Goal: Navigation & Orientation: Understand site structure

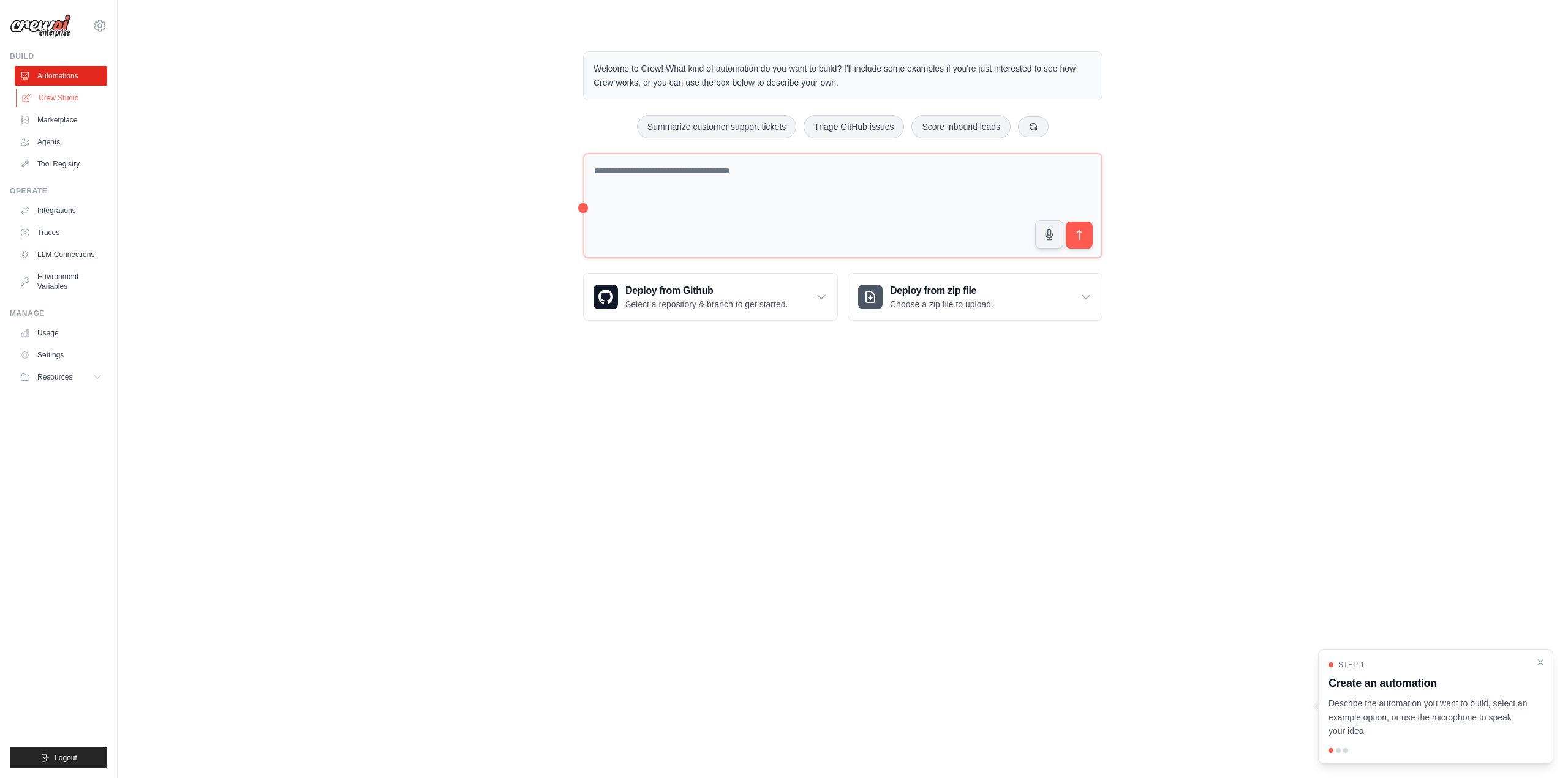
click at [61, 98] on link "Crew Studio" at bounding box center [62, 98] width 92 height 20
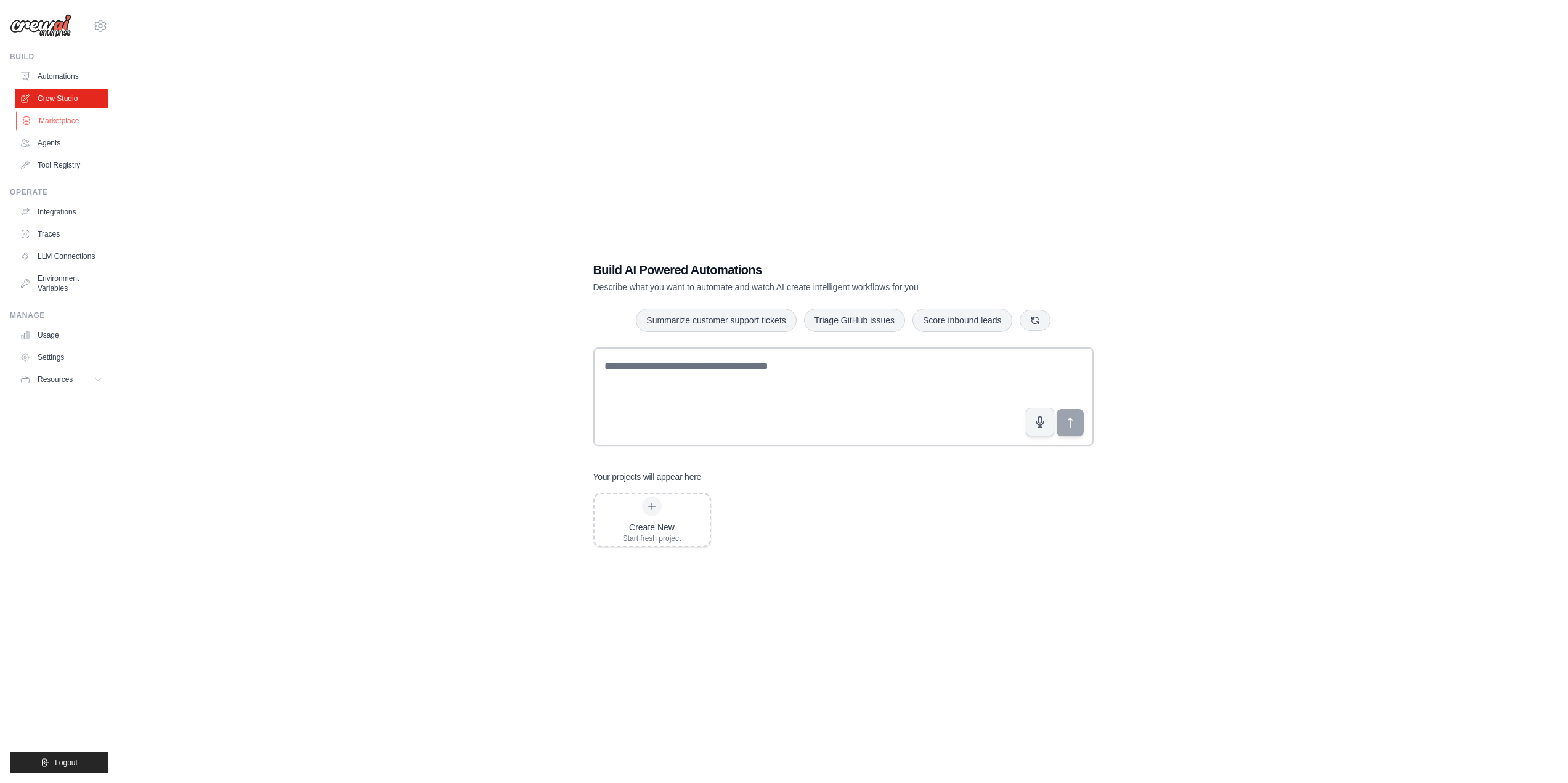
click at [57, 117] on link "Marketplace" at bounding box center [63, 120] width 93 height 20
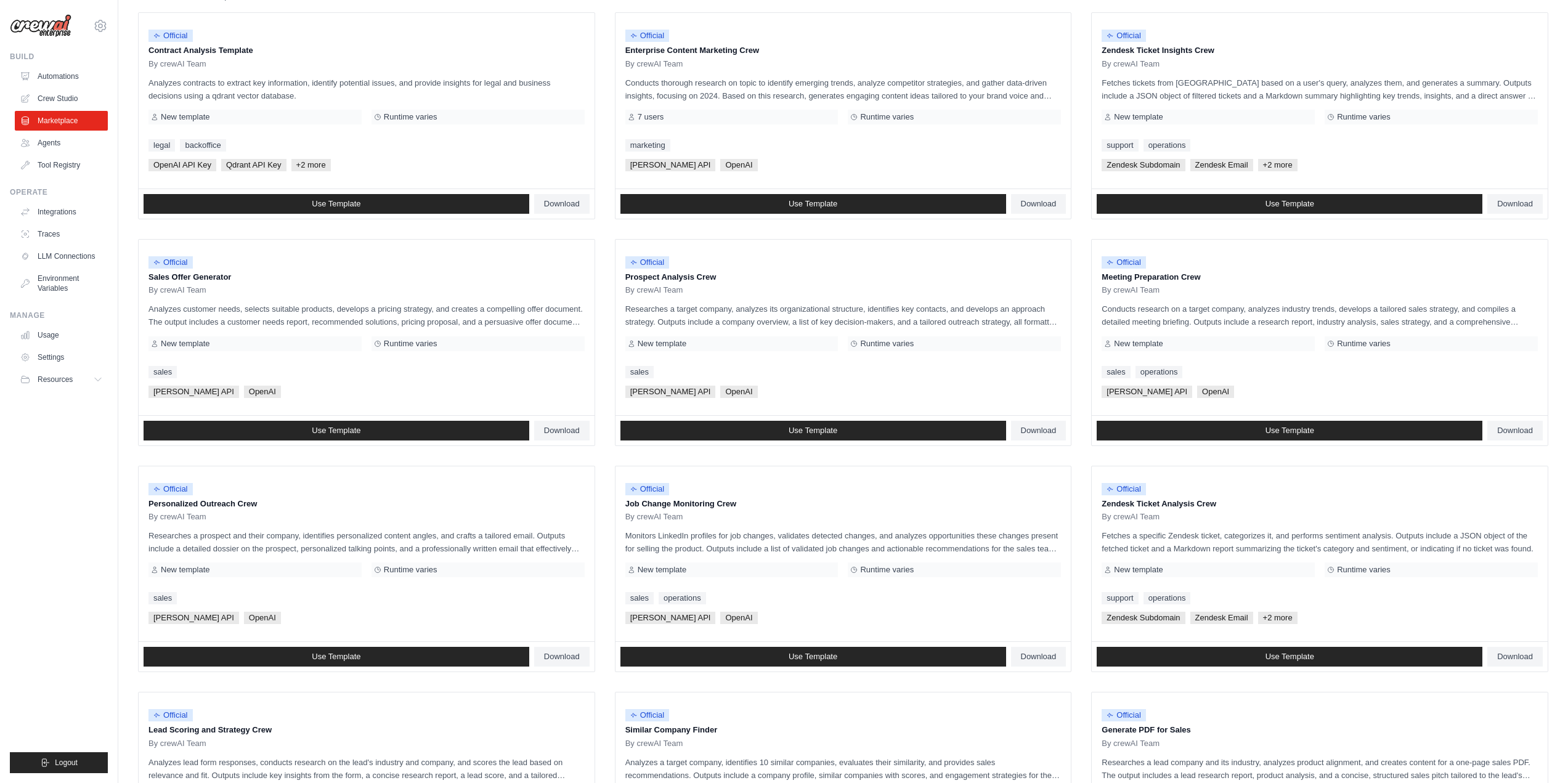
scroll to position [185, 0]
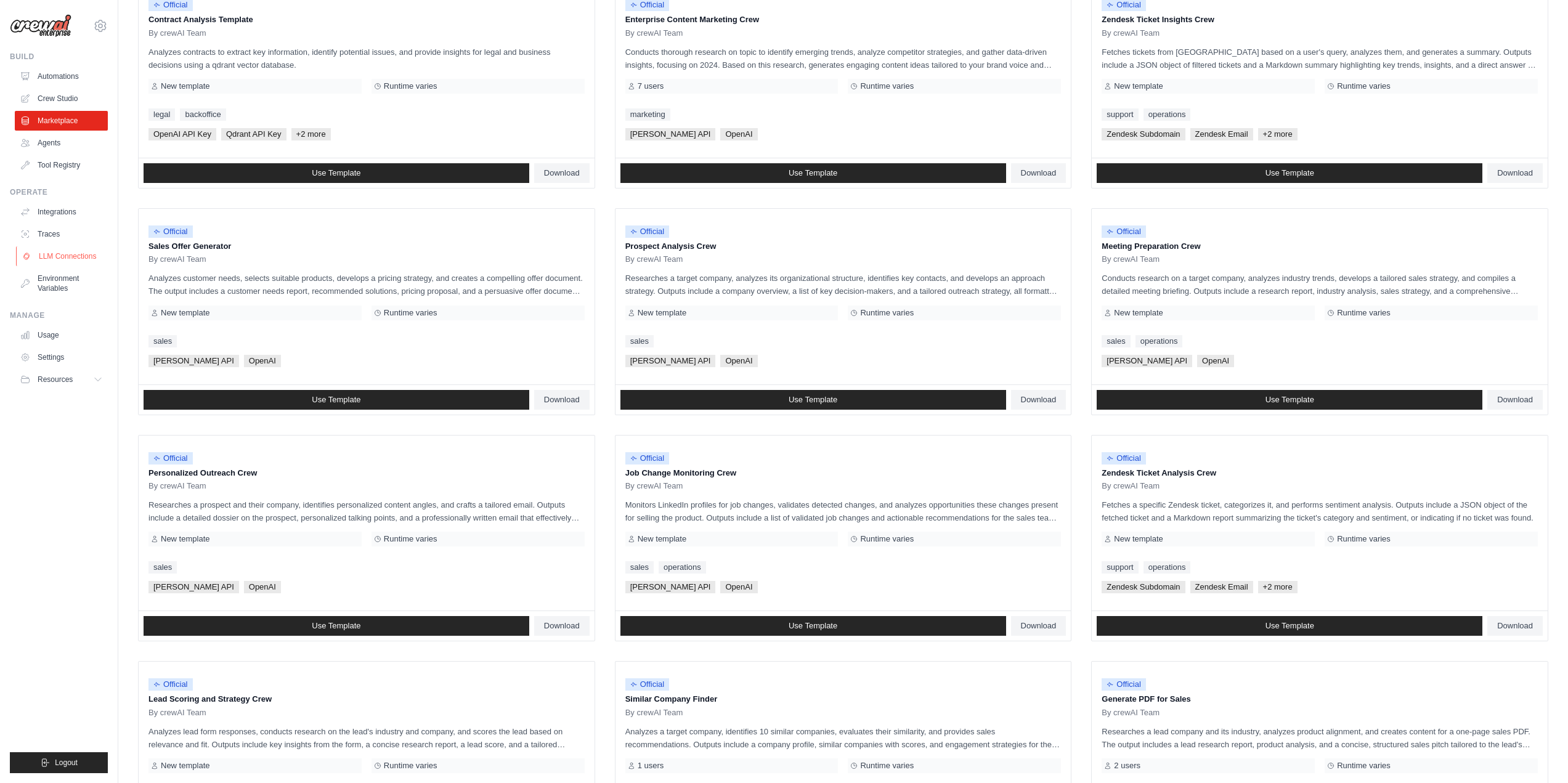
click at [77, 260] on link "LLM Connections" at bounding box center [63, 256] width 93 height 20
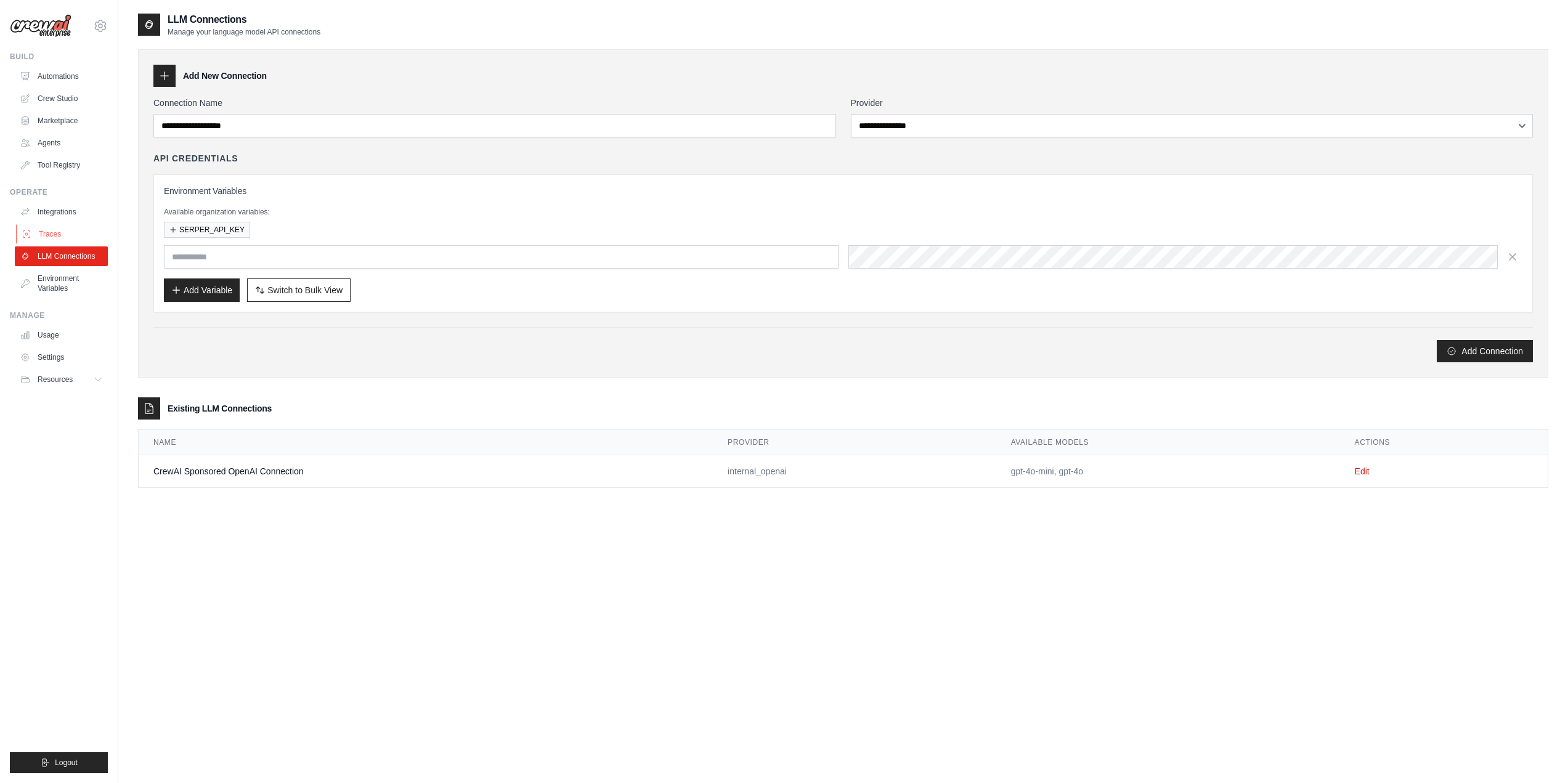
click at [55, 233] on link "Traces" at bounding box center [63, 234] width 93 height 20
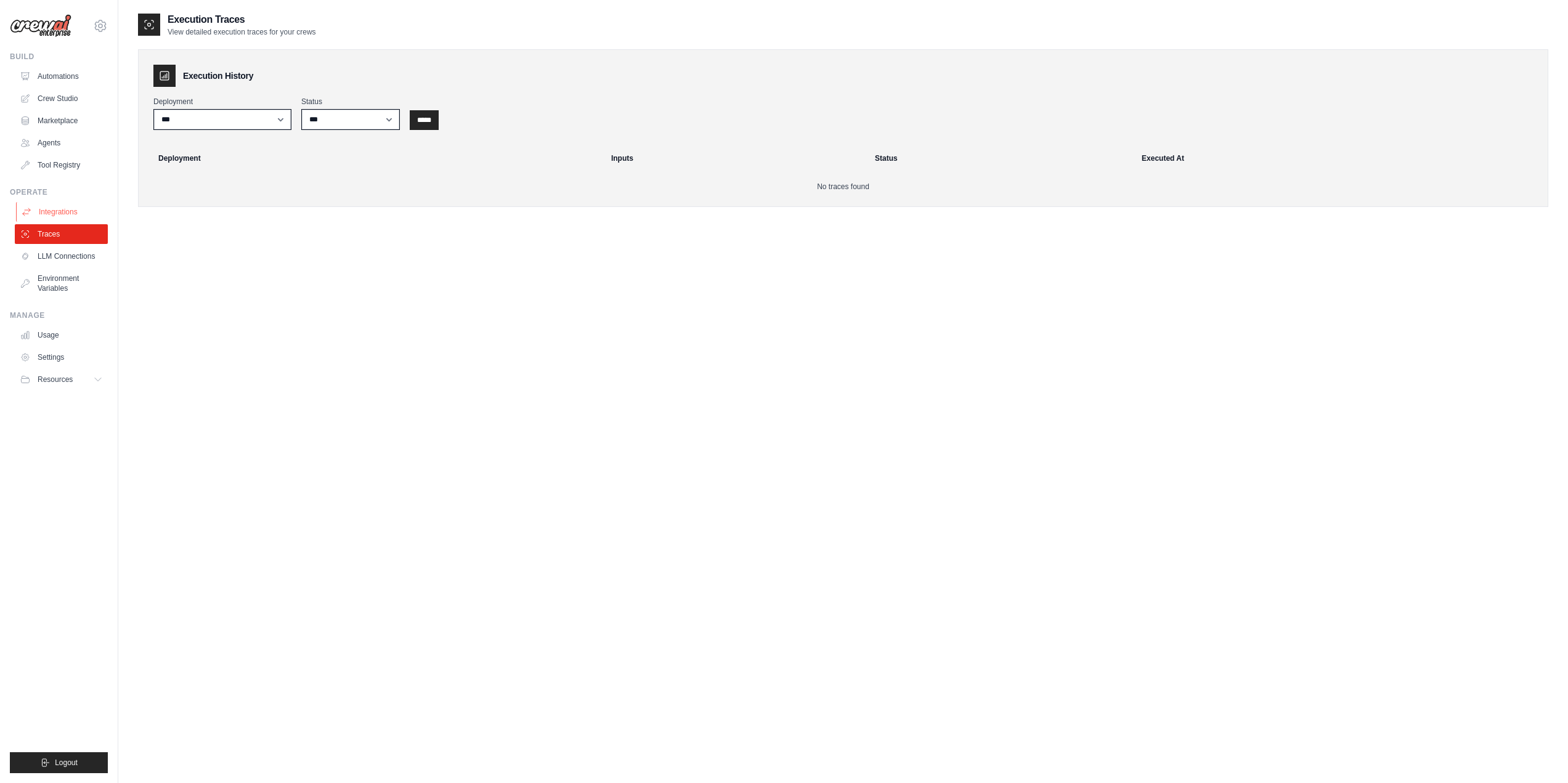
click at [60, 211] on link "Integrations" at bounding box center [63, 212] width 93 height 20
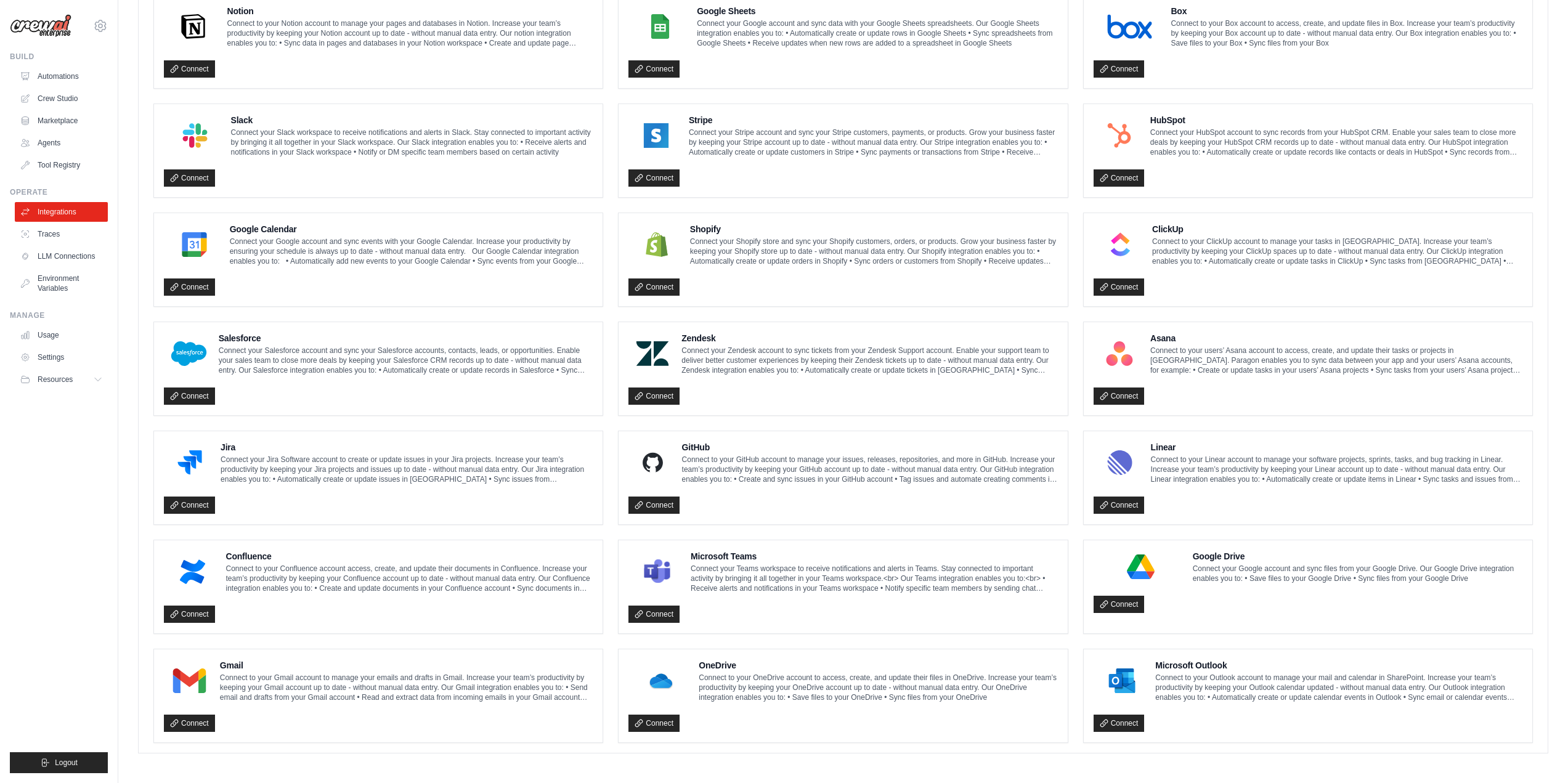
scroll to position [376, 0]
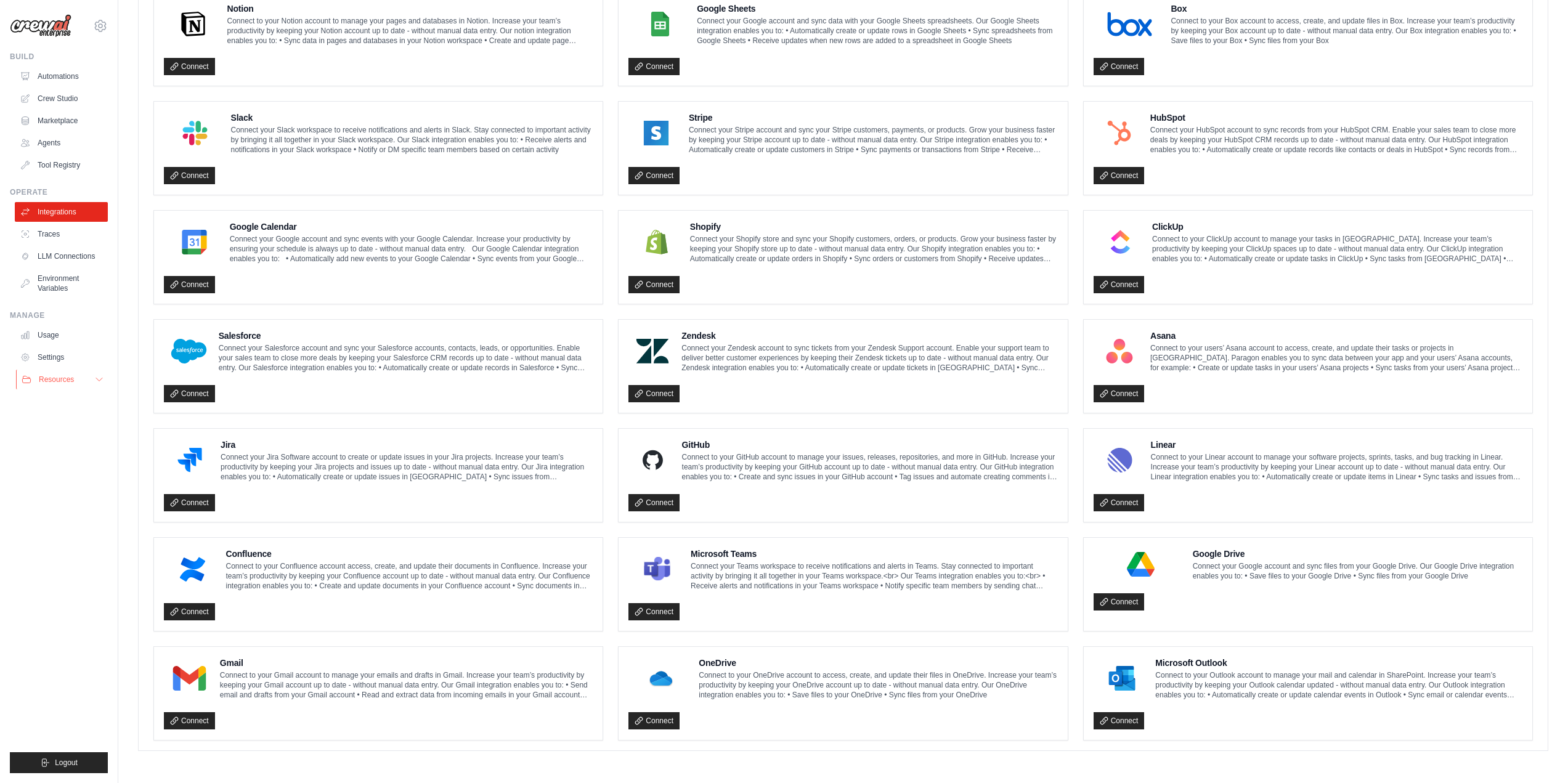
click at [76, 380] on button "Resources" at bounding box center [63, 380] width 93 height 20
click at [51, 421] on span "GitHub" at bounding box center [55, 420] width 23 height 10
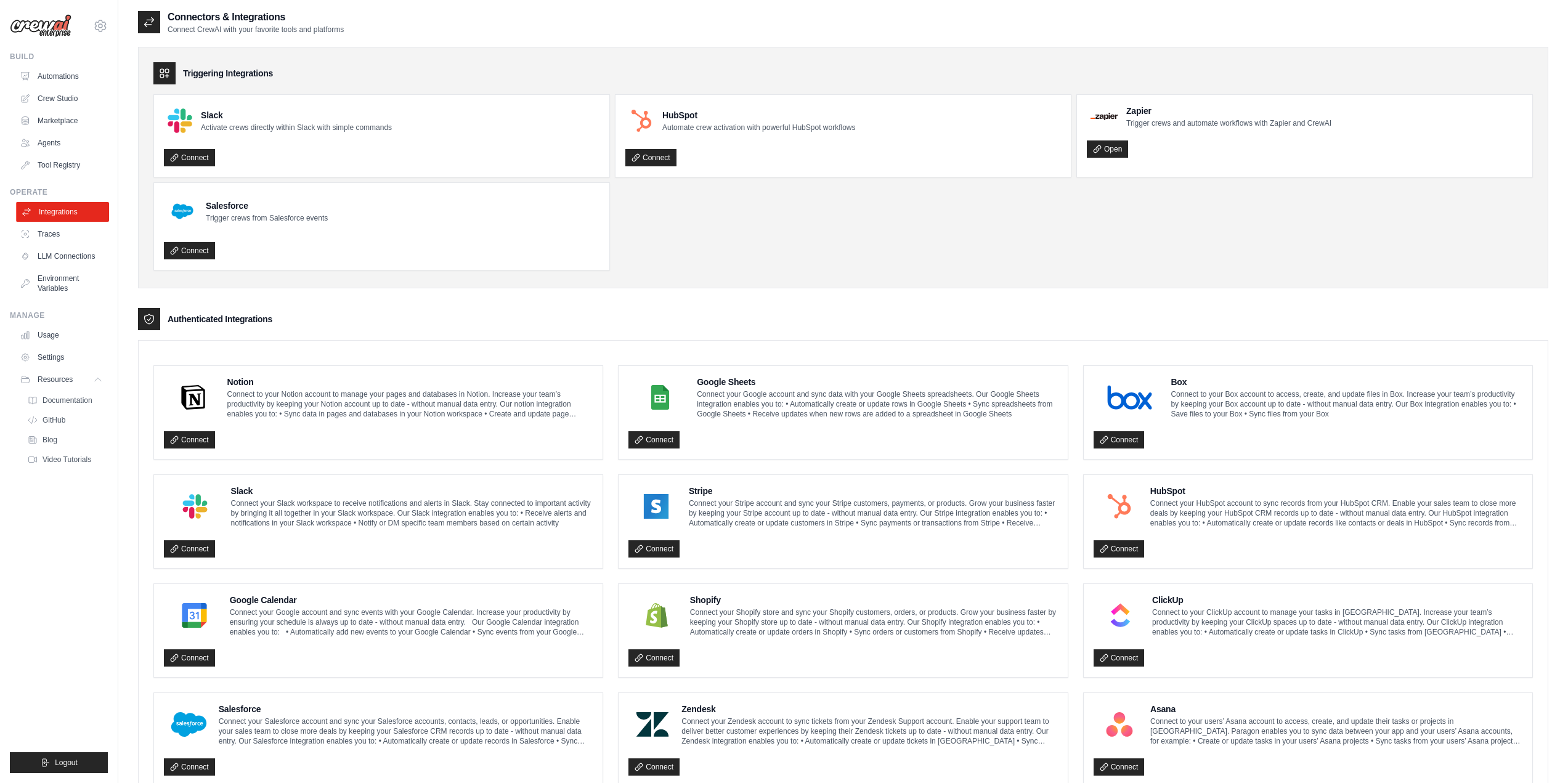
scroll to position [0, 0]
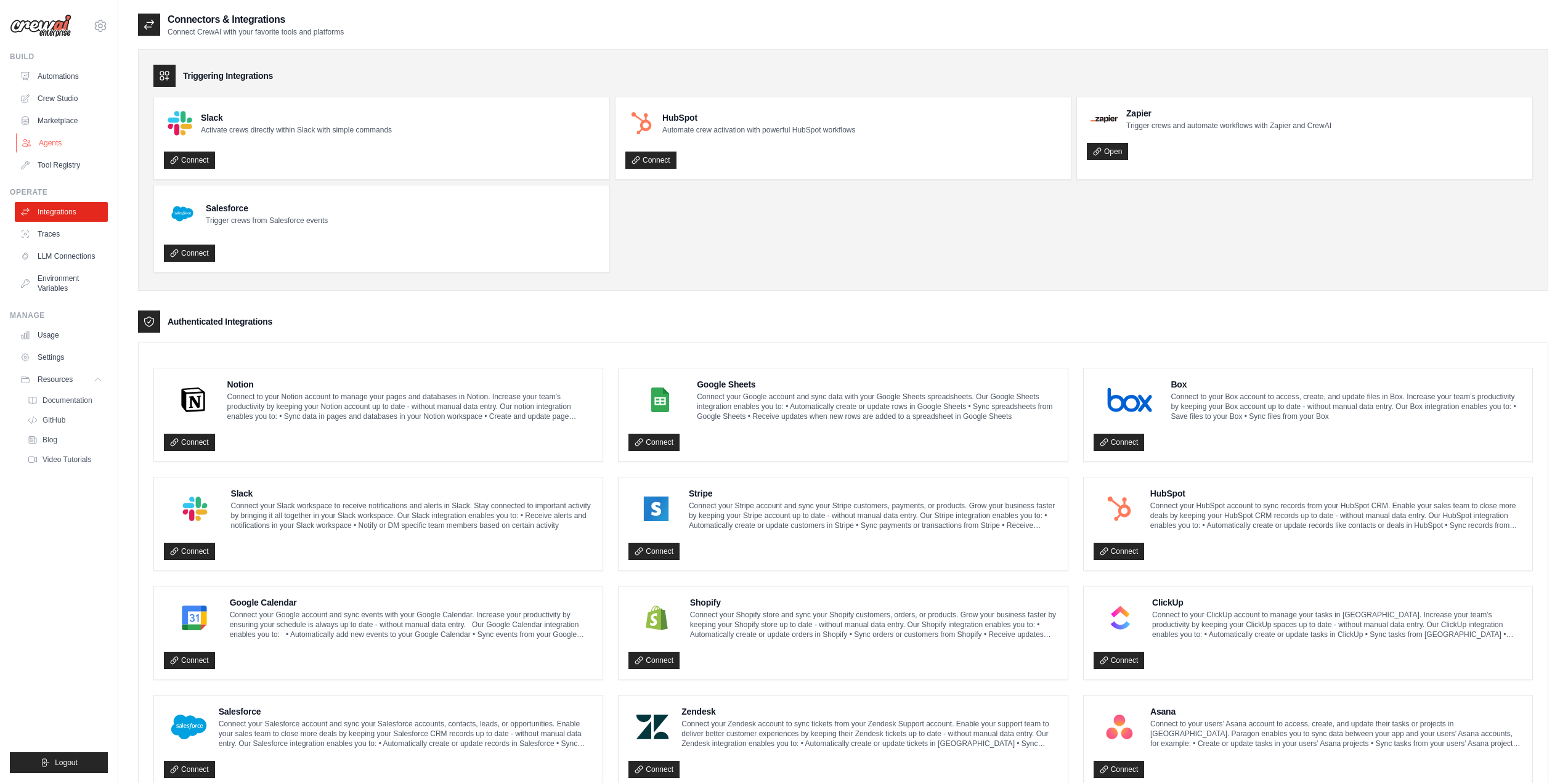
click at [38, 142] on link "Agents" at bounding box center [63, 143] width 93 height 20
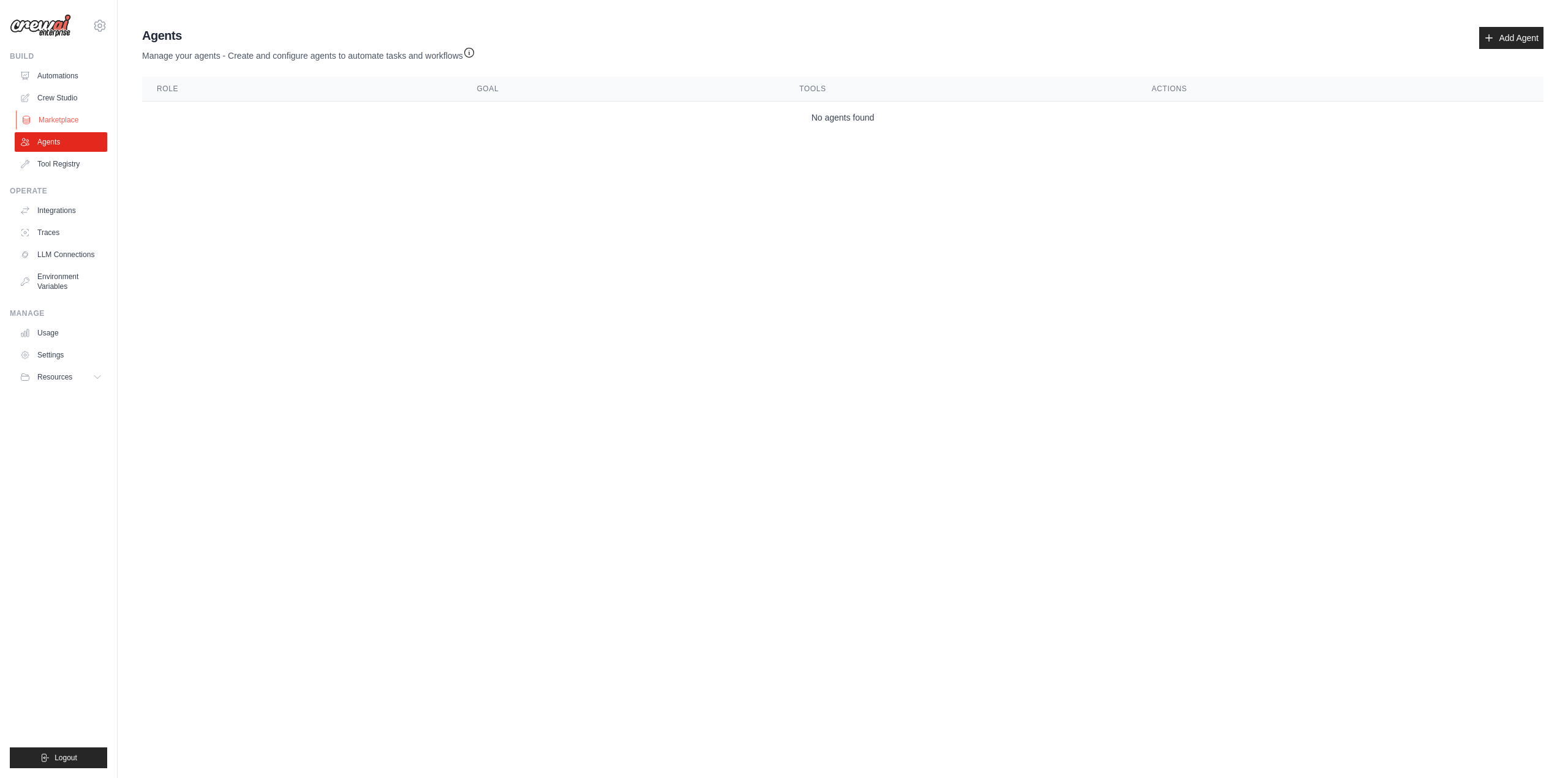
click at [58, 115] on link "Marketplace" at bounding box center [62, 120] width 92 height 20
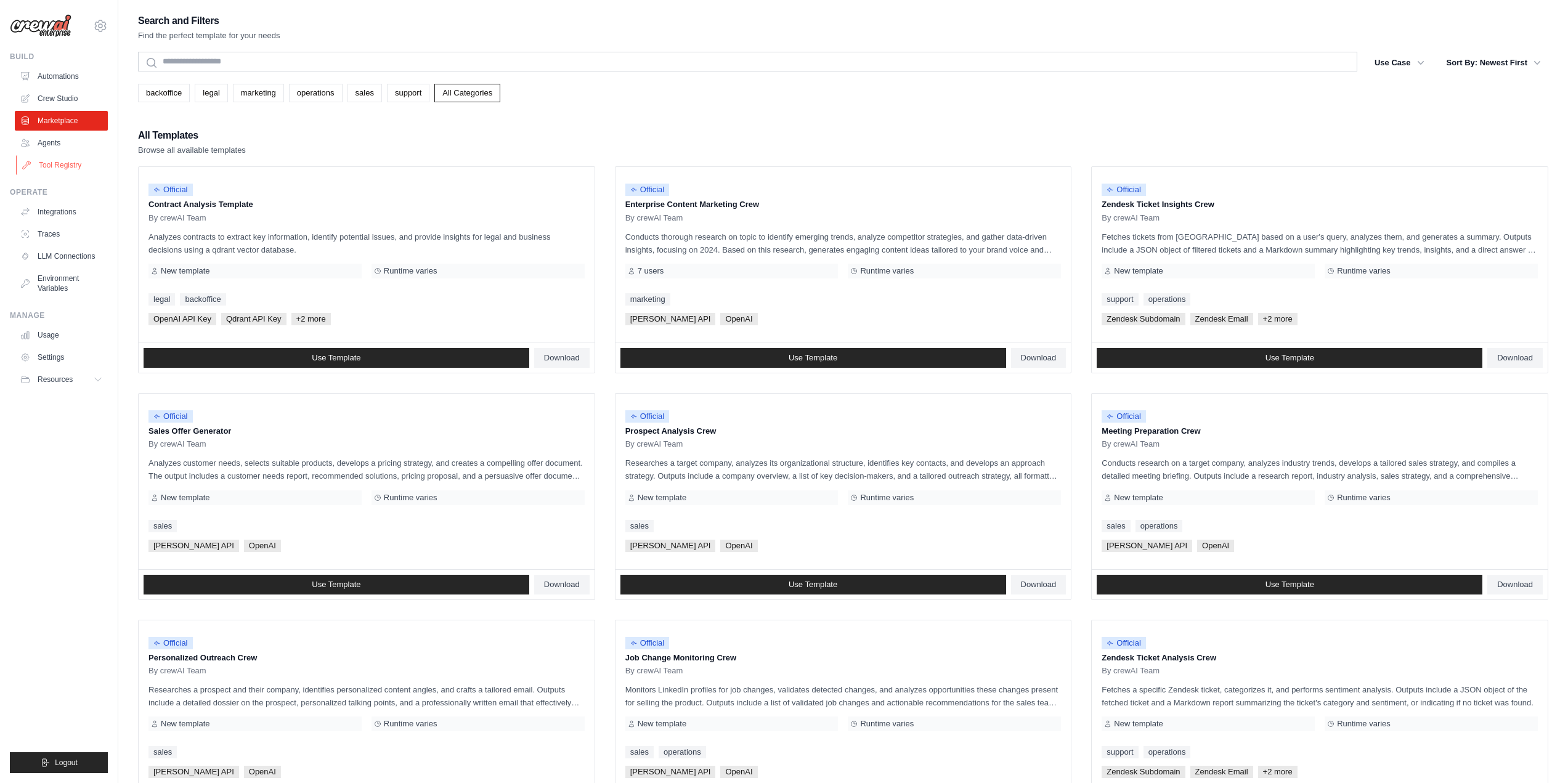
click at [58, 166] on link "Tool Registry" at bounding box center [63, 165] width 93 height 20
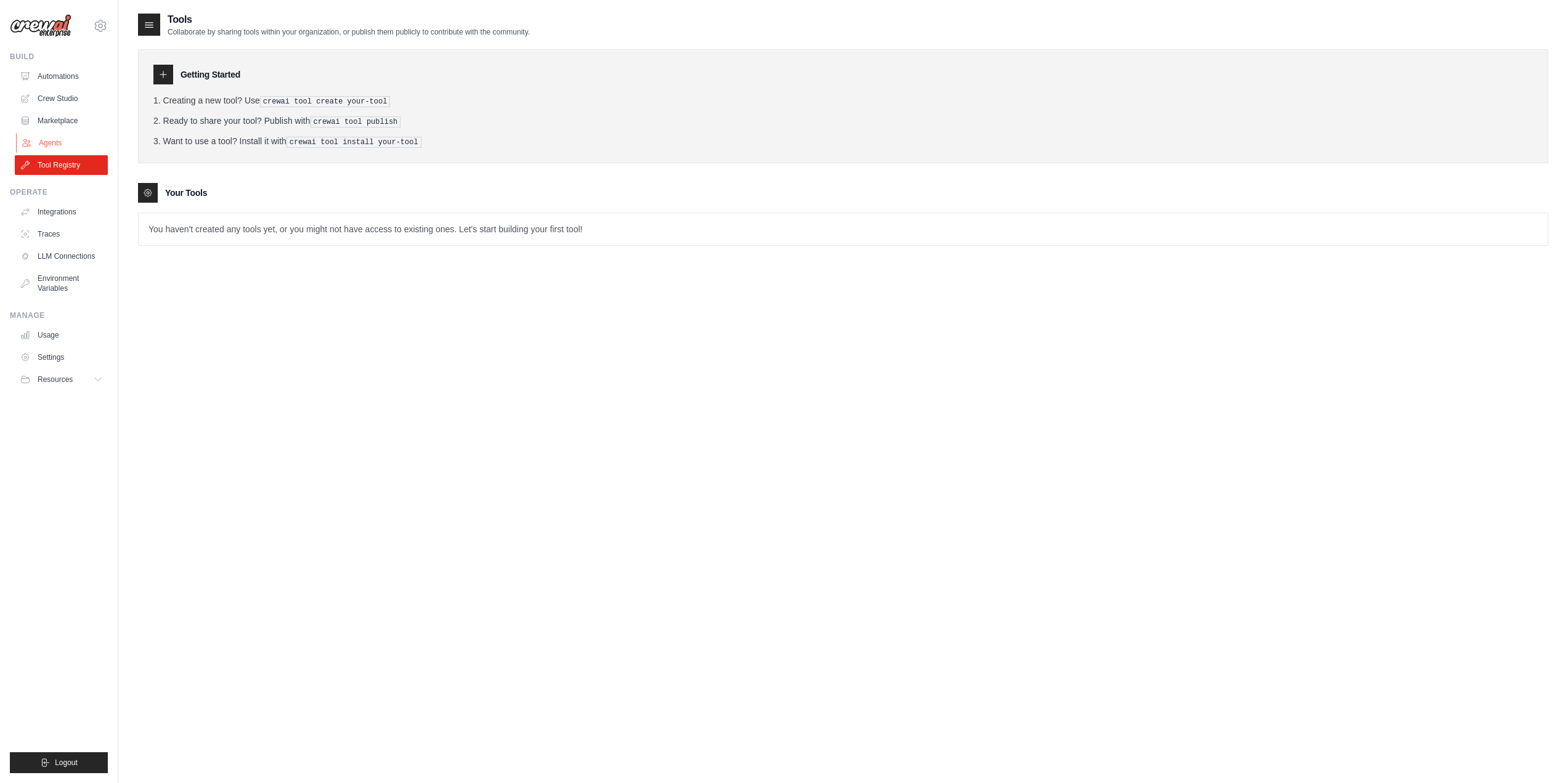
click at [54, 139] on link "Agents" at bounding box center [63, 143] width 93 height 20
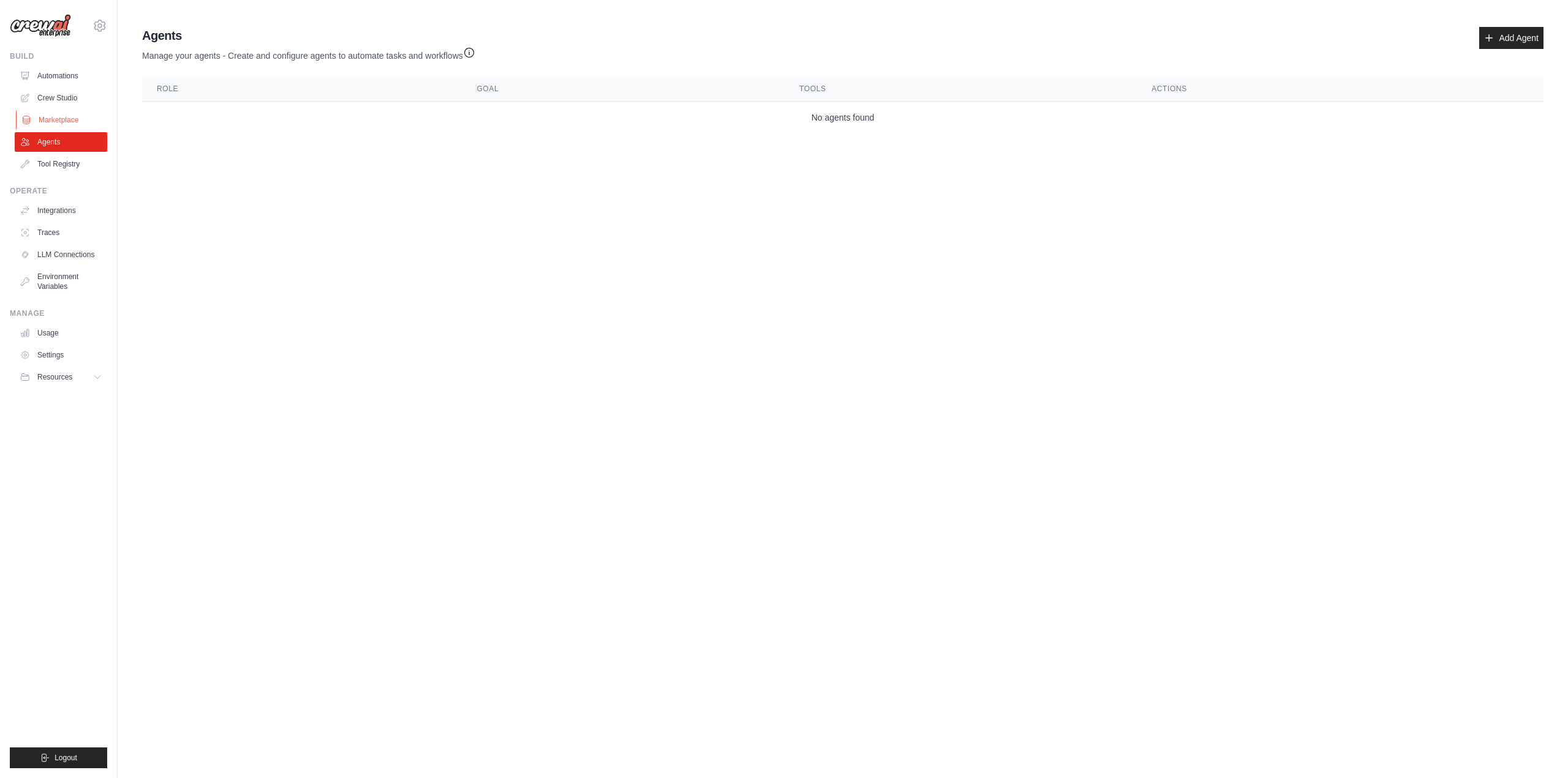
click at [57, 121] on link "Marketplace" at bounding box center [62, 120] width 92 height 20
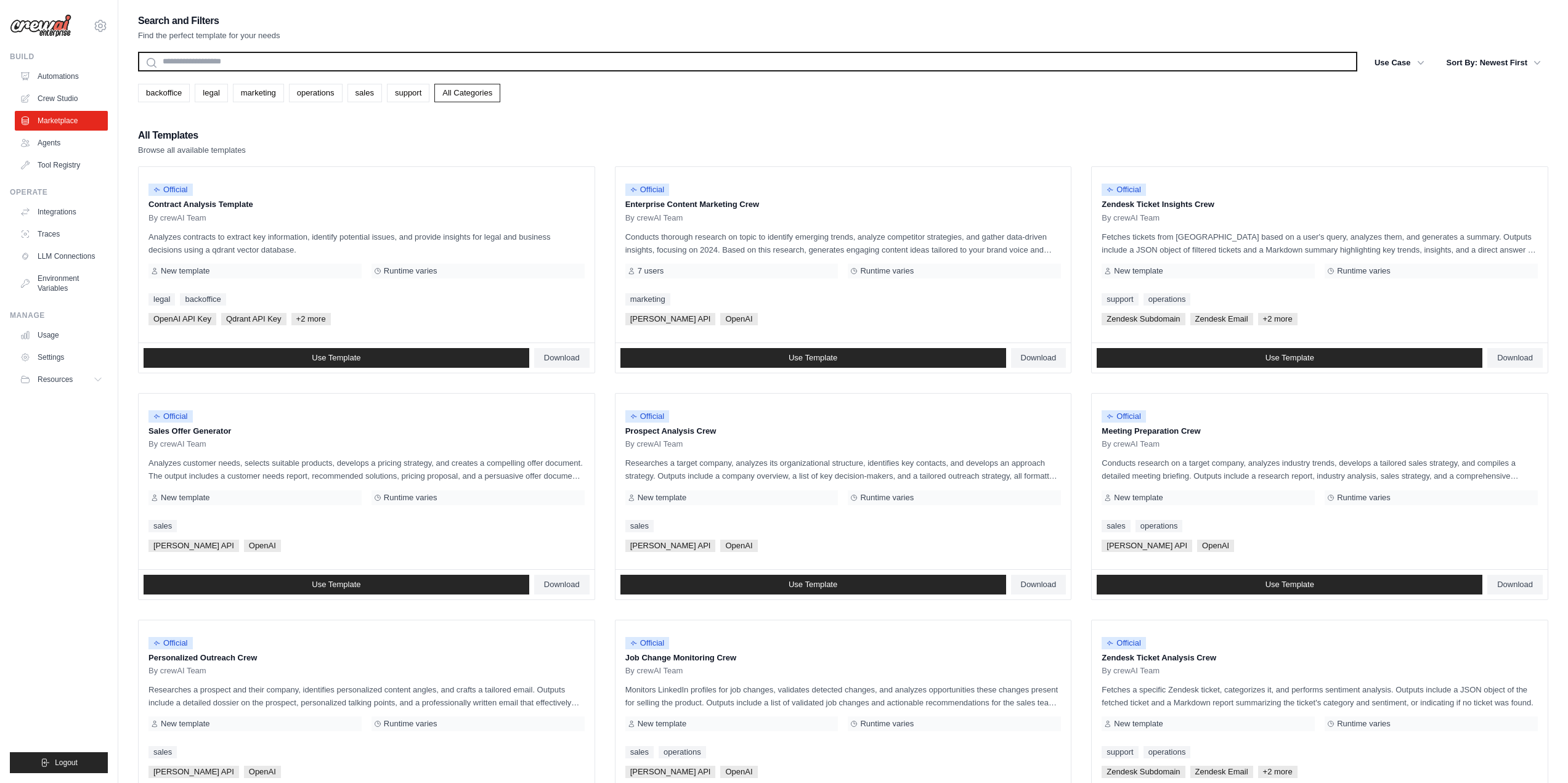
click at [530, 66] on input "text" at bounding box center [747, 61] width 1219 height 20
click at [304, 62] on input "text" at bounding box center [747, 61] width 1219 height 20
